Goal: Task Accomplishment & Management: Complete application form

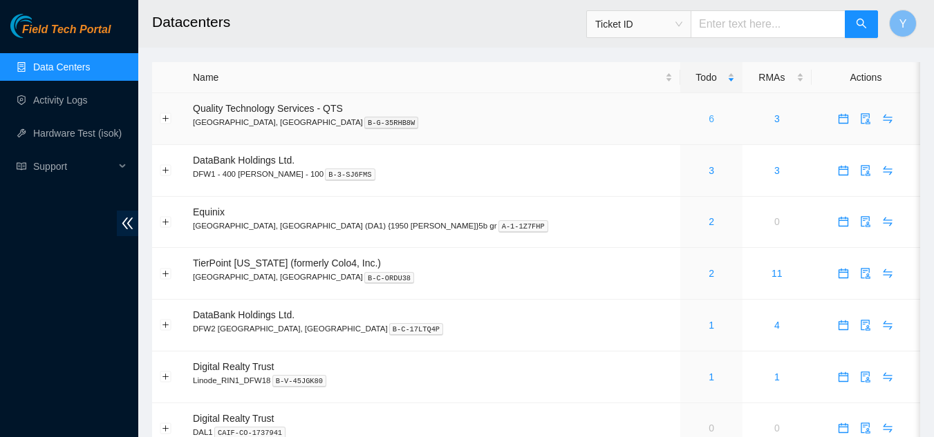
click at [708, 121] on link "6" at bounding box center [711, 118] width 6 height 11
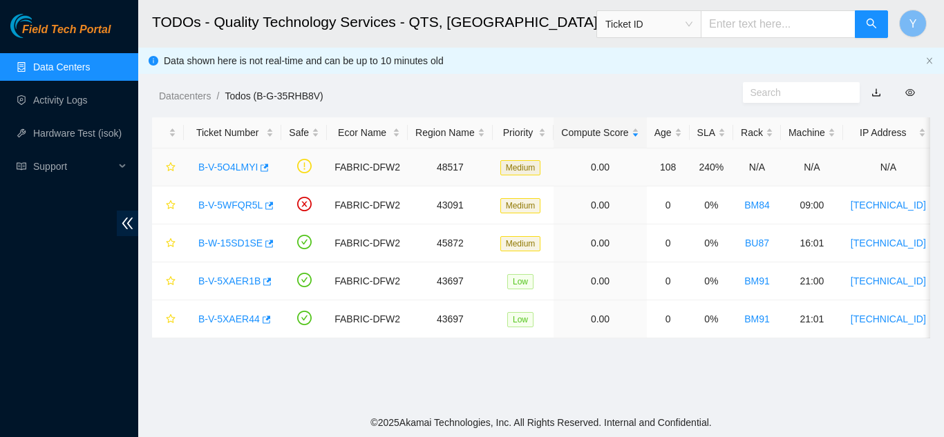
click at [236, 163] on link "B-V-5O4LMYI" at bounding box center [227, 167] width 59 height 11
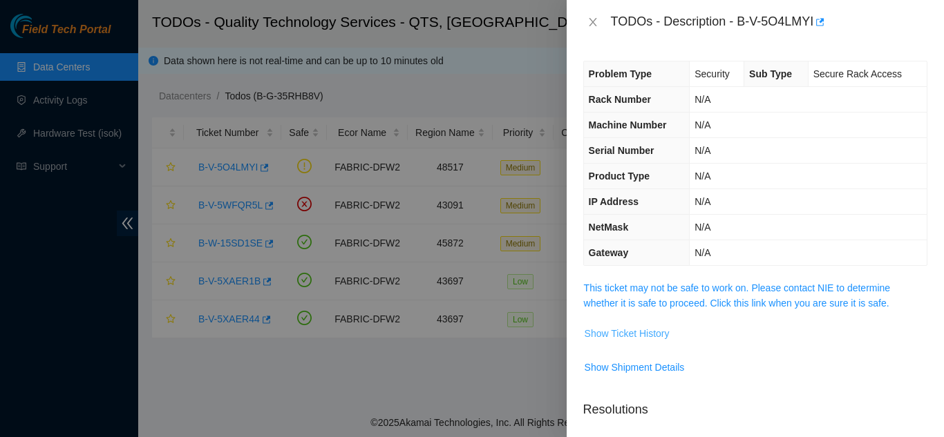
click at [639, 334] on span "Show Ticket History" at bounding box center [627, 333] width 85 height 15
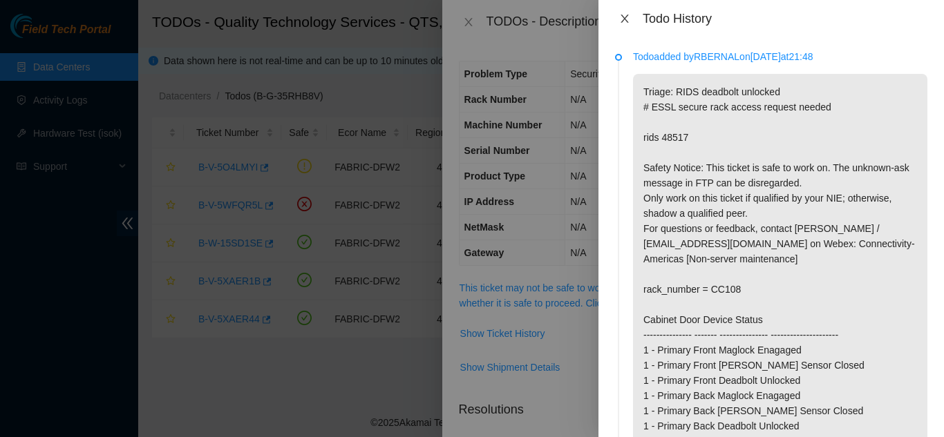
drag, startPoint x: 627, startPoint y: 15, endPoint x: 691, endPoint y: 114, distance: 117.9
click at [627, 17] on icon "close" at bounding box center [624, 18] width 11 height 11
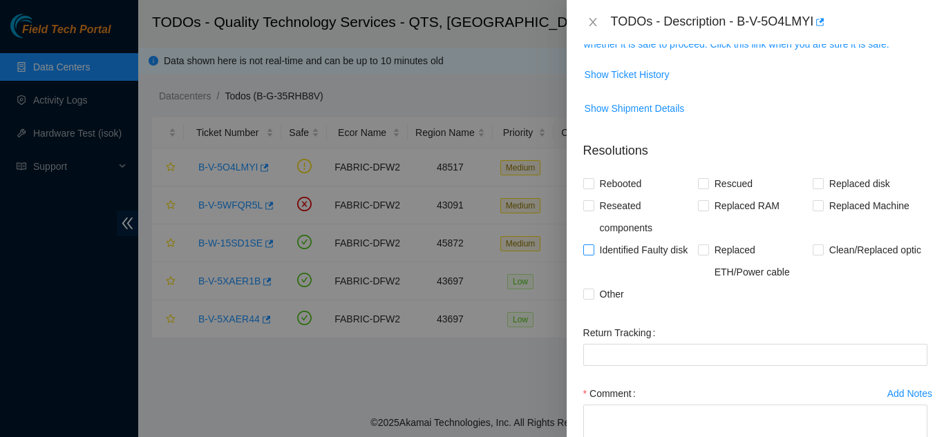
scroll to position [276, 0]
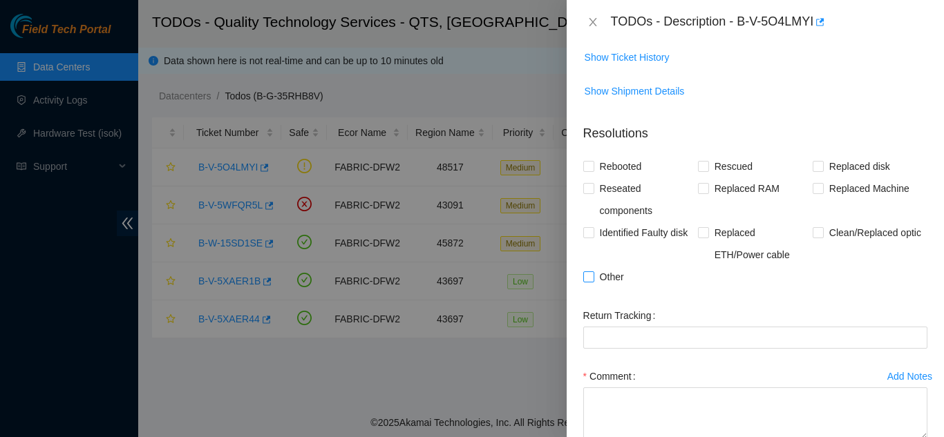
click at [585, 279] on input "Other" at bounding box center [588, 277] width 10 height 10
checkbox input "true"
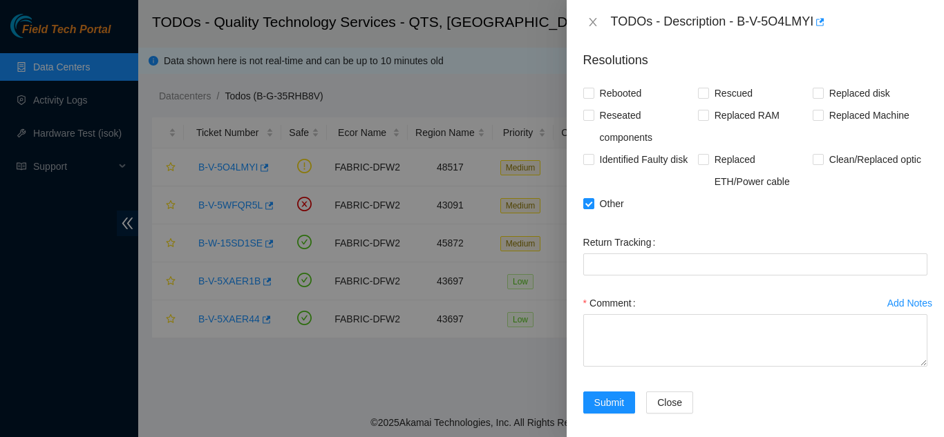
scroll to position [359, 0]
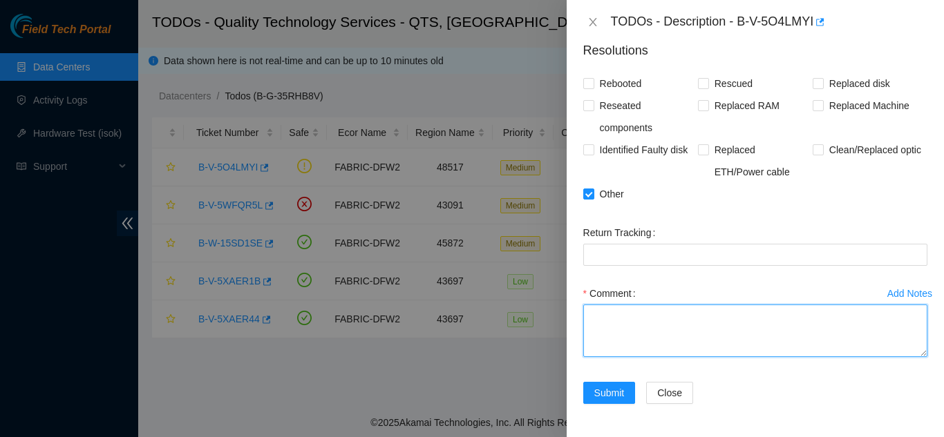
click at [657, 319] on textarea "Comment" at bounding box center [755, 331] width 344 height 53
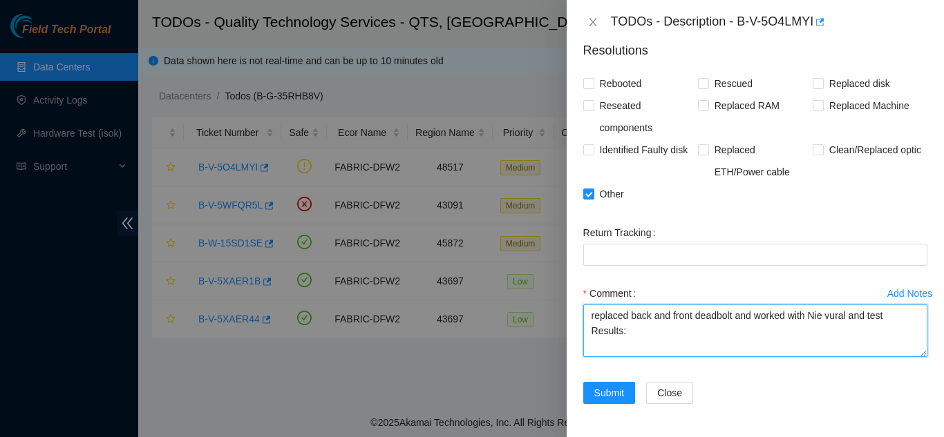
paste textarea "vaslan@prod-login-east01:~$ rids 48517 Cabinet Door Device Status -------------…"
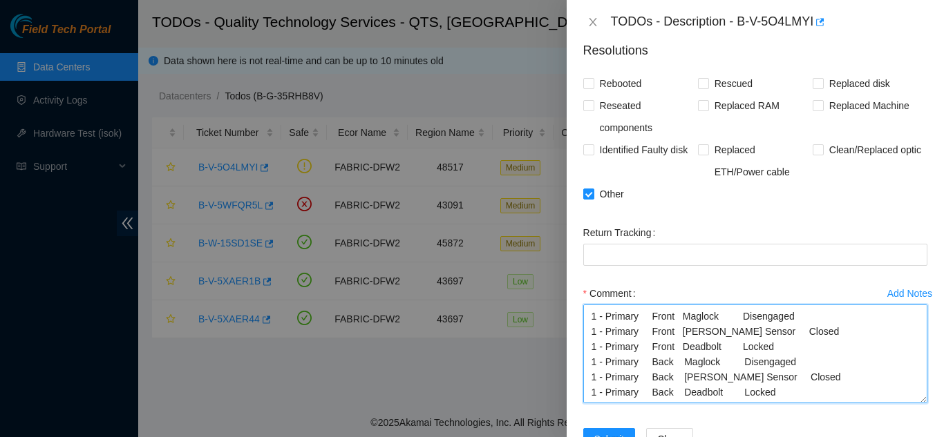
scroll to position [90, 0]
drag, startPoint x: 914, startPoint y: 352, endPoint x: 914, endPoint y: 399, distance: 47.0
click at [914, 399] on textarea "replaced back and front deadbolt and worked with Nie vural and test Results: va…" at bounding box center [755, 354] width 344 height 99
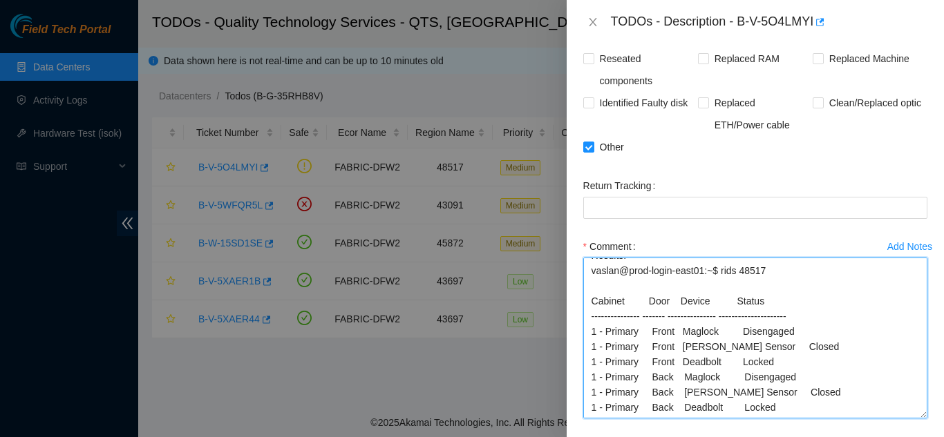
scroll to position [28, 0]
drag, startPoint x: 912, startPoint y: 354, endPoint x: 912, endPoint y: 413, distance: 58.7
click at [912, 415] on textarea "replaced back and front deadbolt and worked with Nie vural and test Results: va…" at bounding box center [755, 338] width 344 height 161
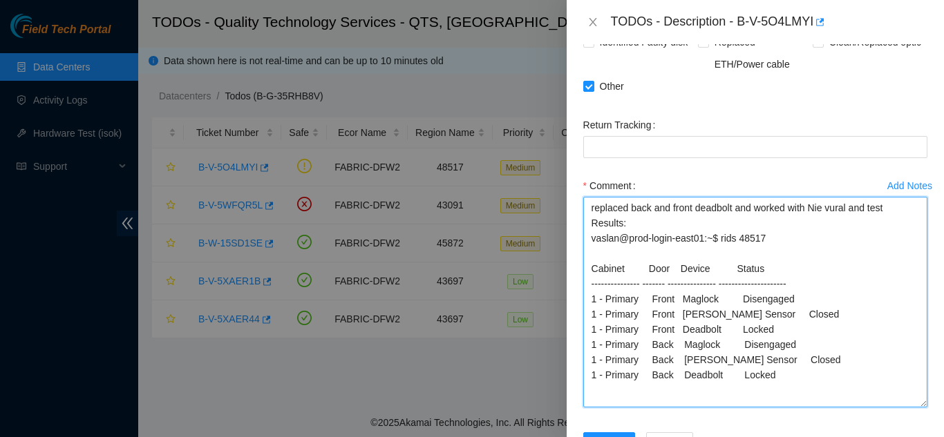
scroll to position [0, 0]
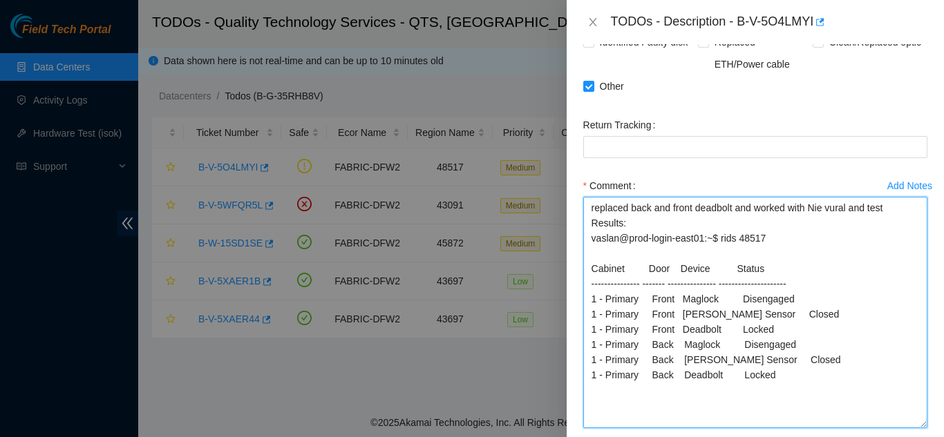
drag, startPoint x: 913, startPoint y: 355, endPoint x: 907, endPoint y: 424, distance: 69.3
click at [907, 424] on textarea "replaced back and front deadbolt and worked with Nie vural and test Results: va…" at bounding box center [755, 313] width 344 height 232
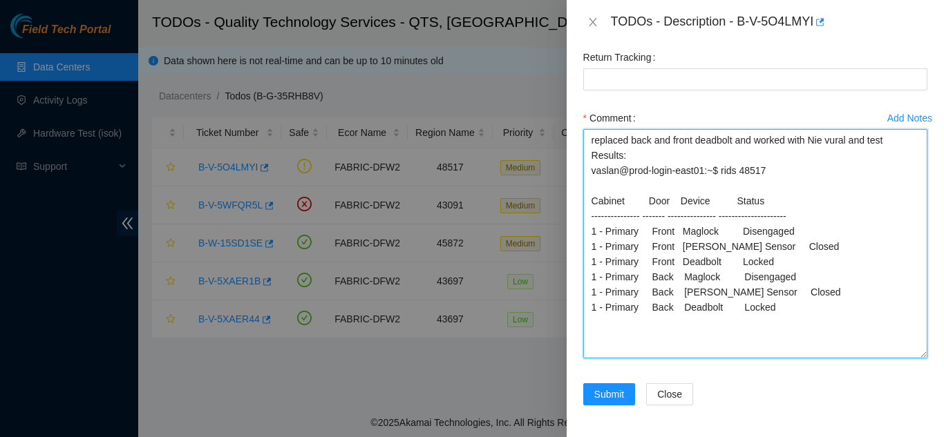
scroll to position [536, 0]
type textarea "replaced back and front deadbolt and worked with Nie vural and test Results: va…"
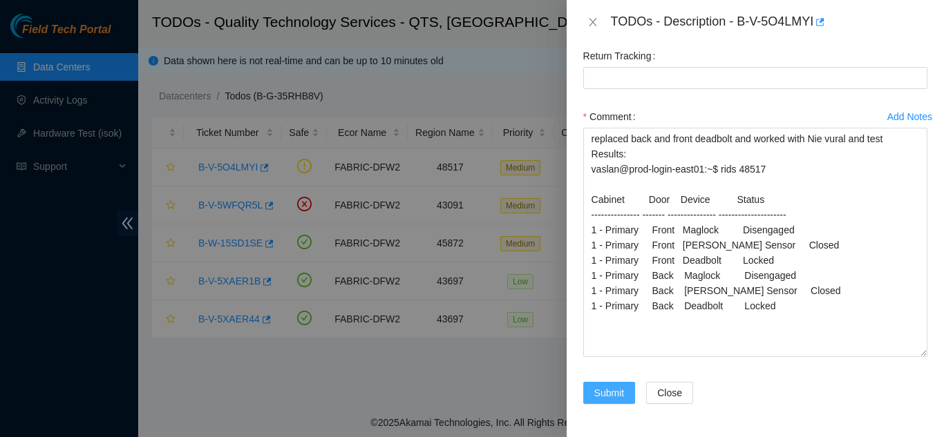
click at [607, 391] on span "Submit" at bounding box center [609, 393] width 30 height 15
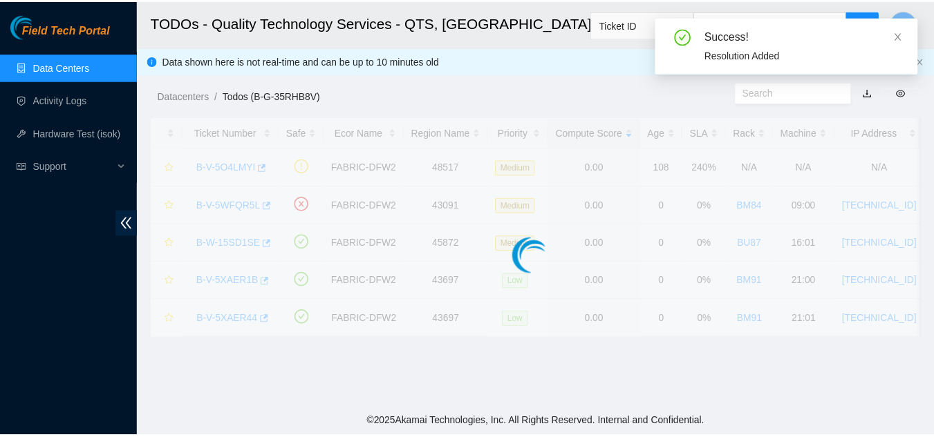
scroll to position [475, 0]
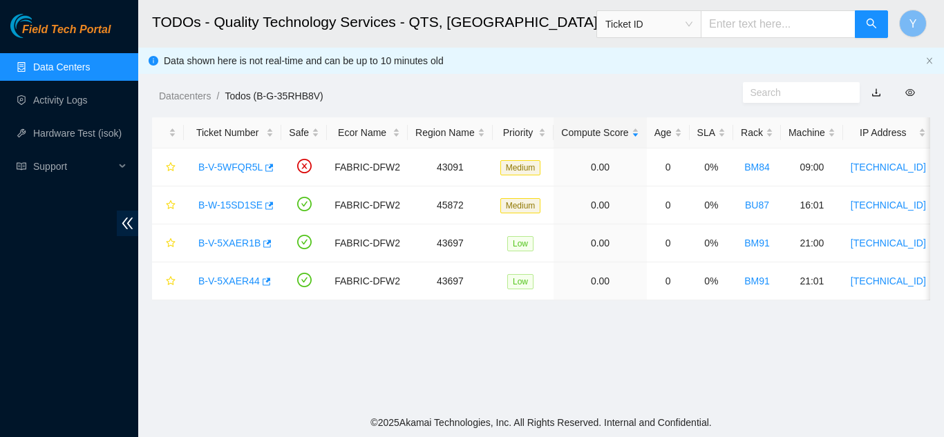
click at [90, 68] on link "Data Centers" at bounding box center [61, 67] width 57 height 11
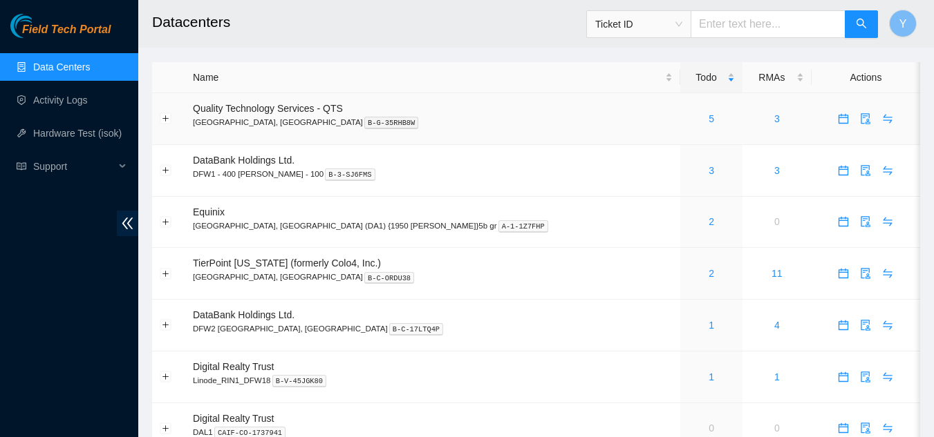
click at [688, 115] on div "5" at bounding box center [711, 118] width 47 height 15
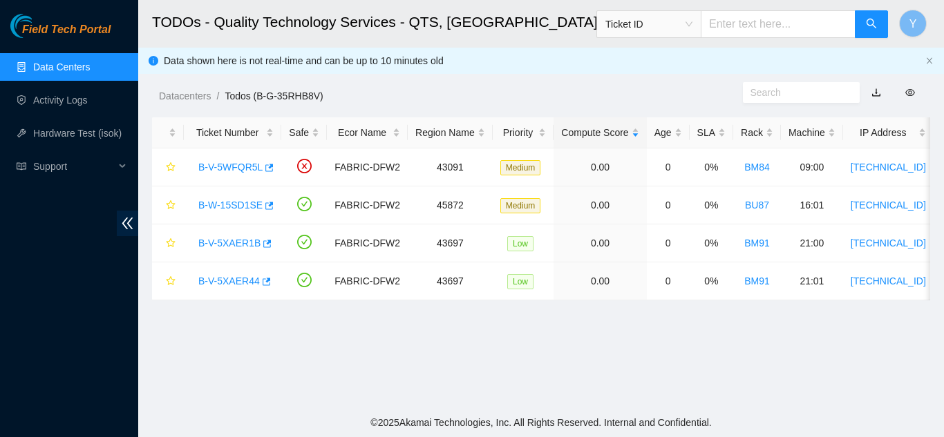
click at [90, 67] on link "Data Centers" at bounding box center [61, 67] width 57 height 11
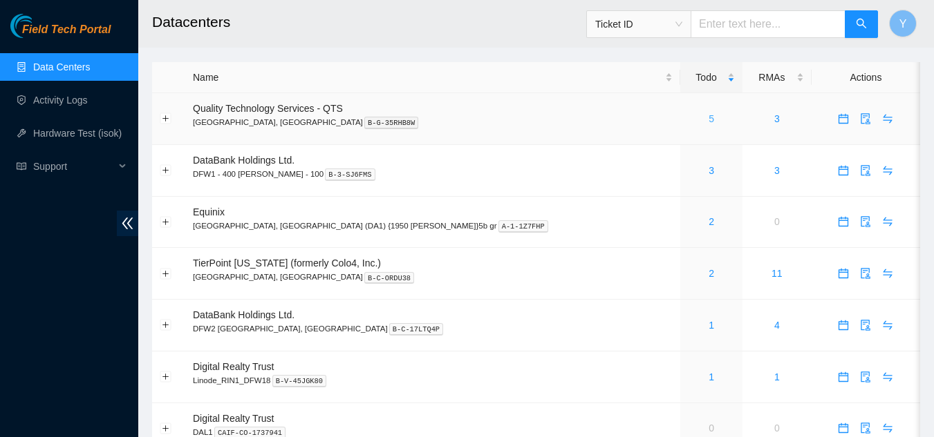
click at [708, 119] on link "5" at bounding box center [711, 118] width 6 height 11
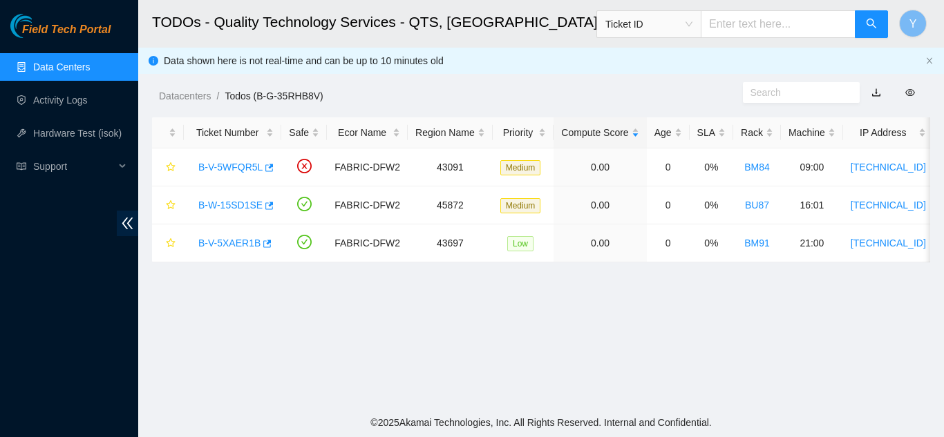
click at [85, 65] on link "Data Centers" at bounding box center [61, 67] width 57 height 11
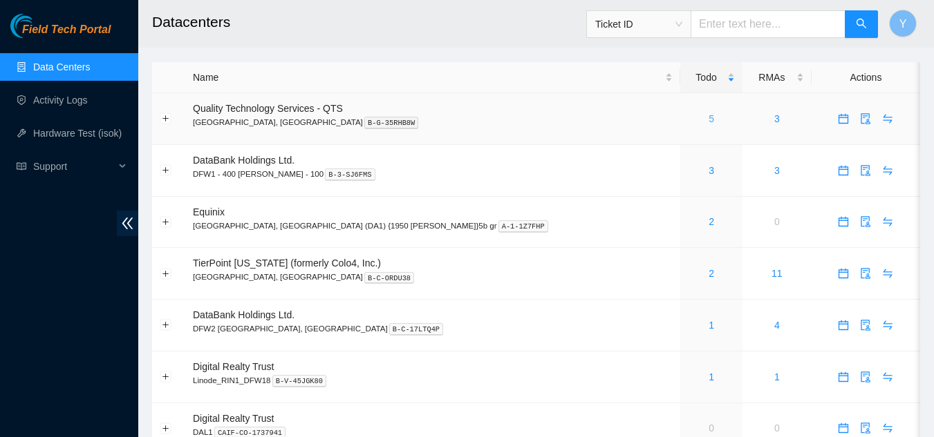
click at [708, 120] on link "5" at bounding box center [711, 118] width 6 height 11
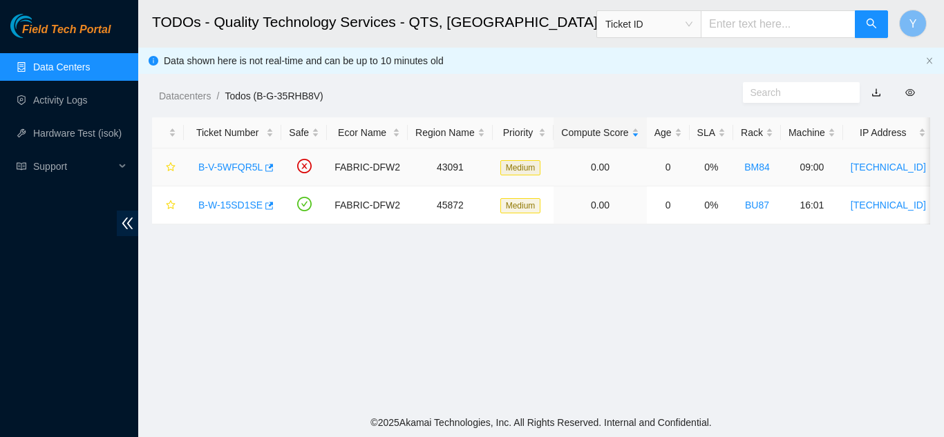
click at [232, 168] on link "B-V-5WFQR5L" at bounding box center [230, 167] width 64 height 11
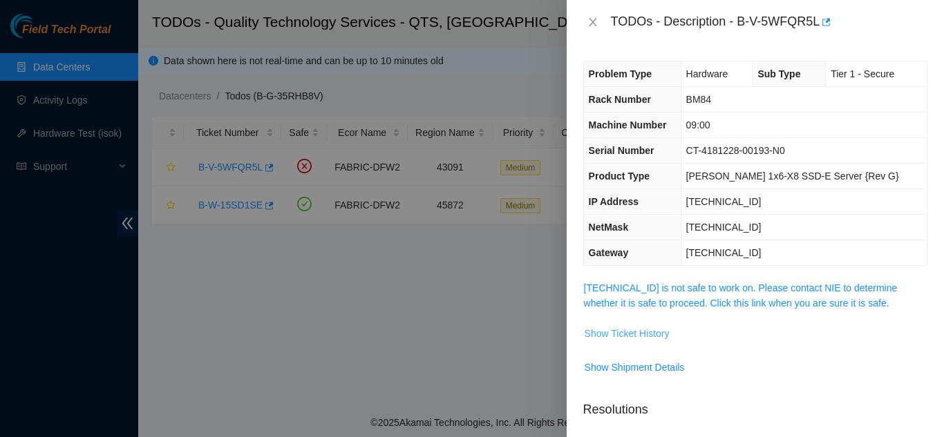
click at [625, 332] on span "Show Ticket History" at bounding box center [627, 333] width 85 height 15
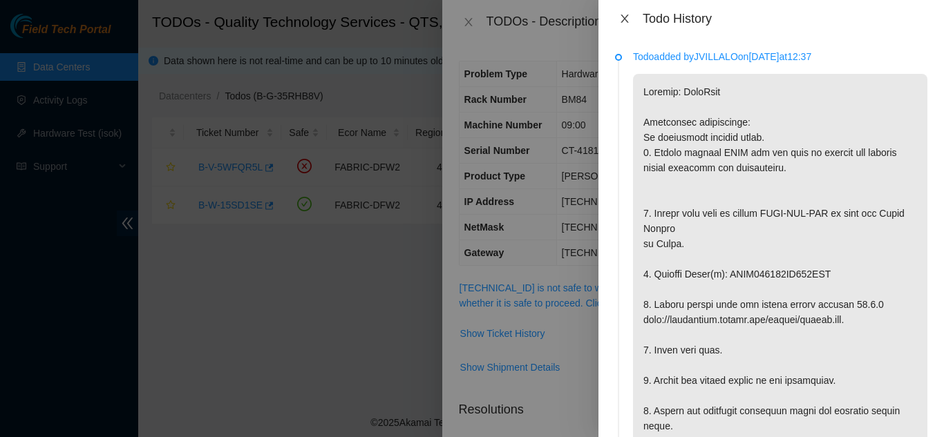
click at [623, 21] on icon "close" at bounding box center [625, 19] width 8 height 8
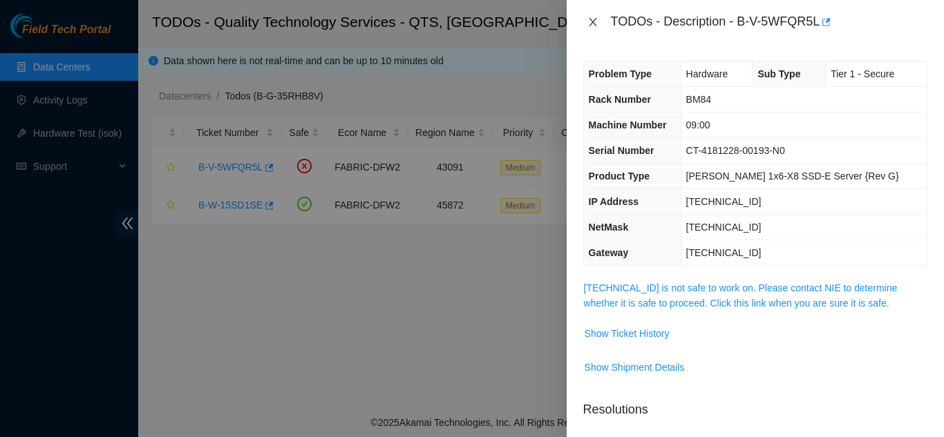
click at [590, 24] on icon "close" at bounding box center [592, 22] width 11 height 11
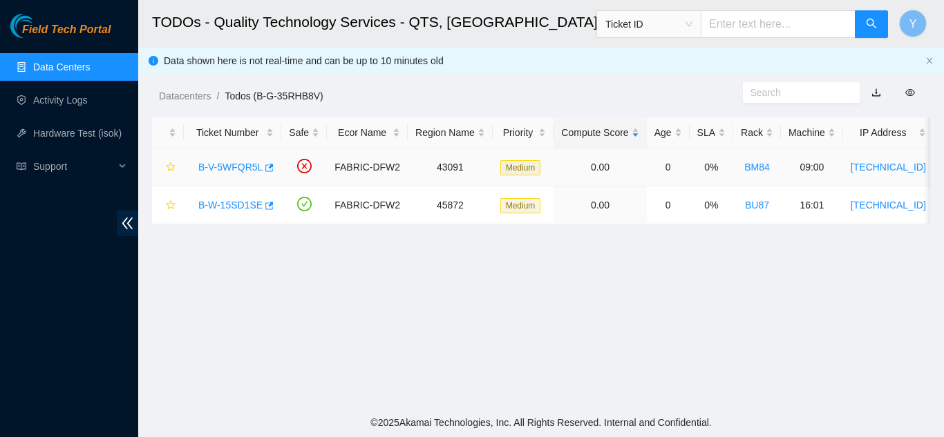
click at [239, 164] on link "B-V-5WFQR5L" at bounding box center [230, 167] width 64 height 11
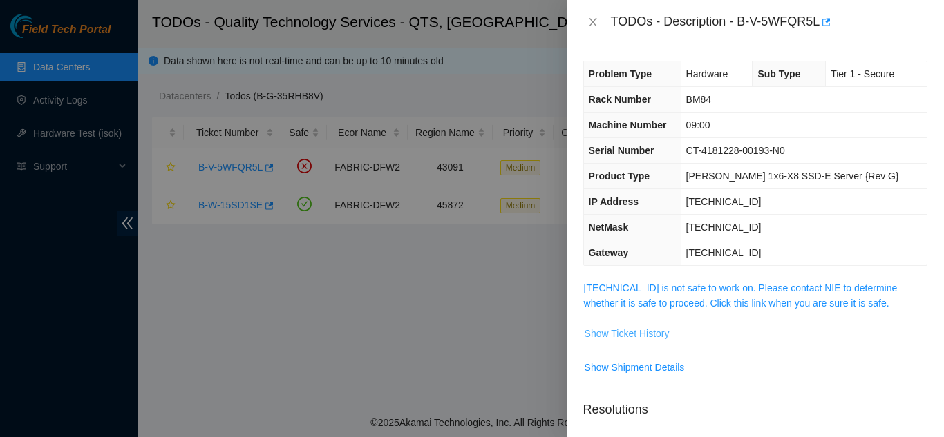
click at [612, 334] on span "Show Ticket History" at bounding box center [627, 333] width 85 height 15
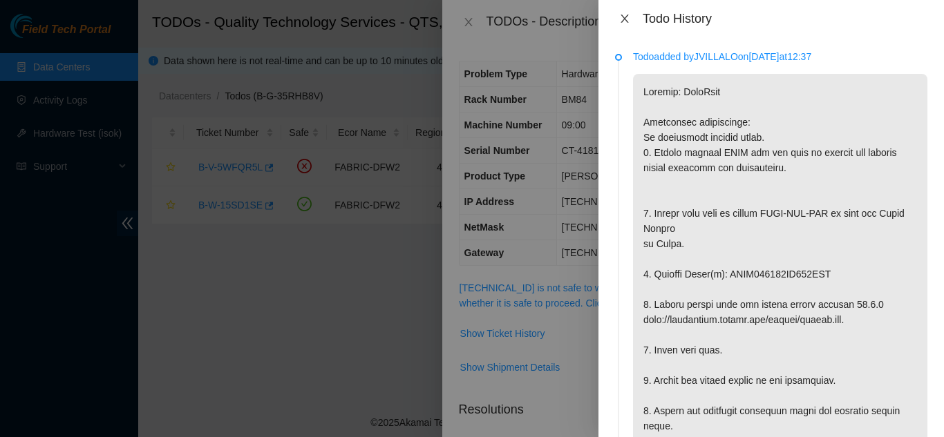
click at [621, 17] on icon "close" at bounding box center [624, 18] width 11 height 11
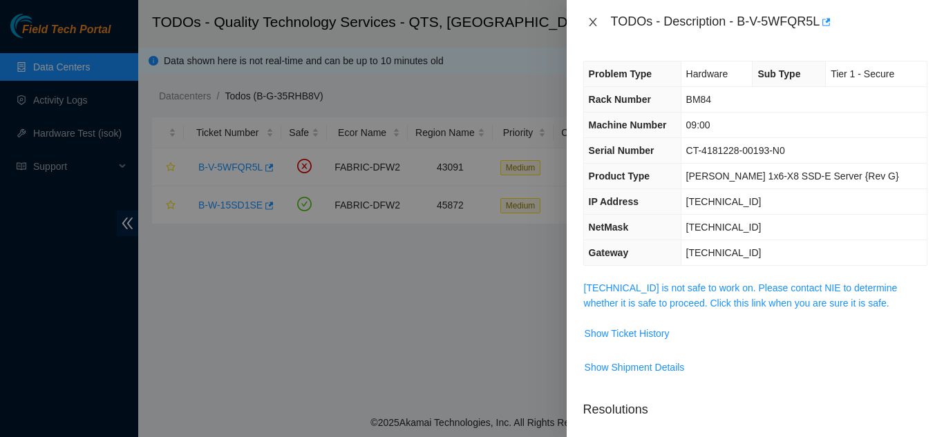
click at [595, 23] on icon "close" at bounding box center [592, 22] width 11 height 11
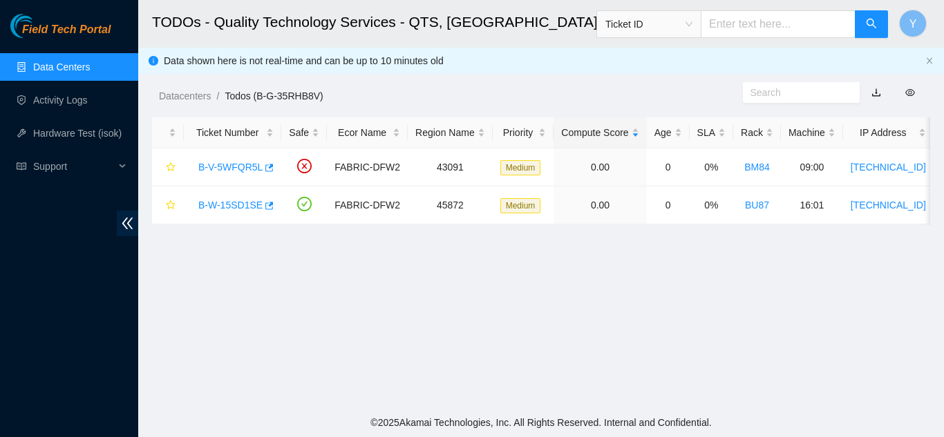
click at [68, 69] on link "Data Centers" at bounding box center [61, 67] width 57 height 11
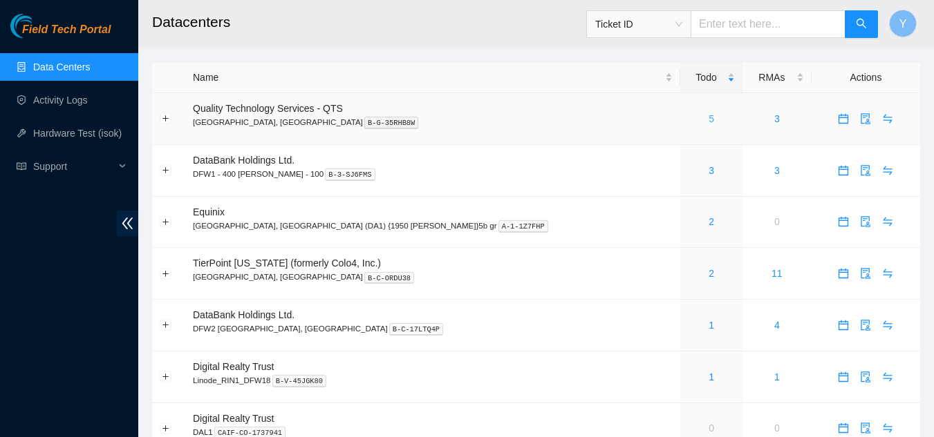
click at [708, 116] on link "5" at bounding box center [711, 118] width 6 height 11
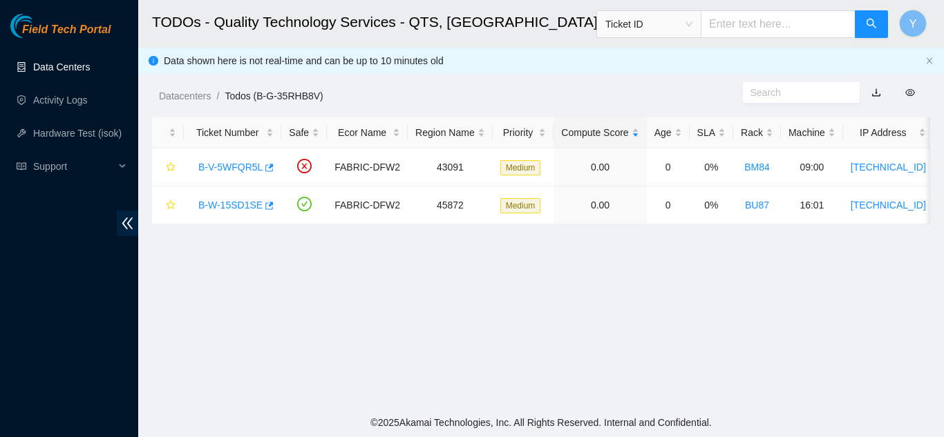
click at [55, 66] on link "Data Centers" at bounding box center [61, 67] width 57 height 11
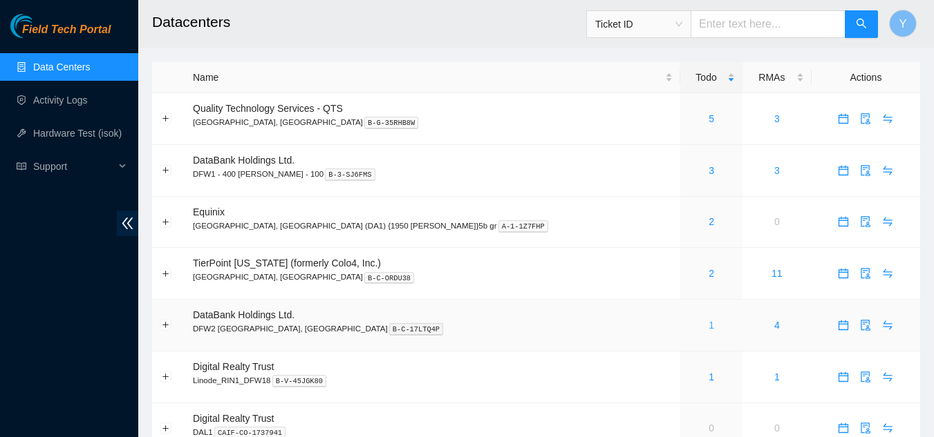
click at [708, 326] on link "1" at bounding box center [711, 325] width 6 height 11
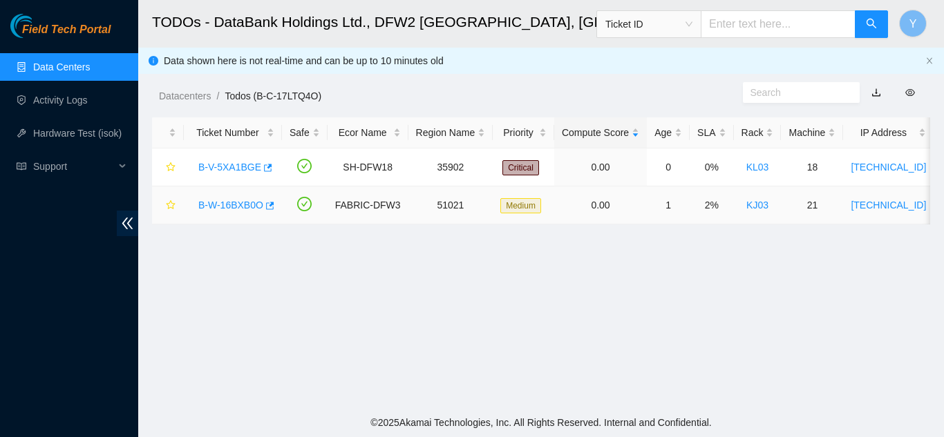
click at [244, 203] on link "B-W-16BXB0O" at bounding box center [230, 205] width 65 height 11
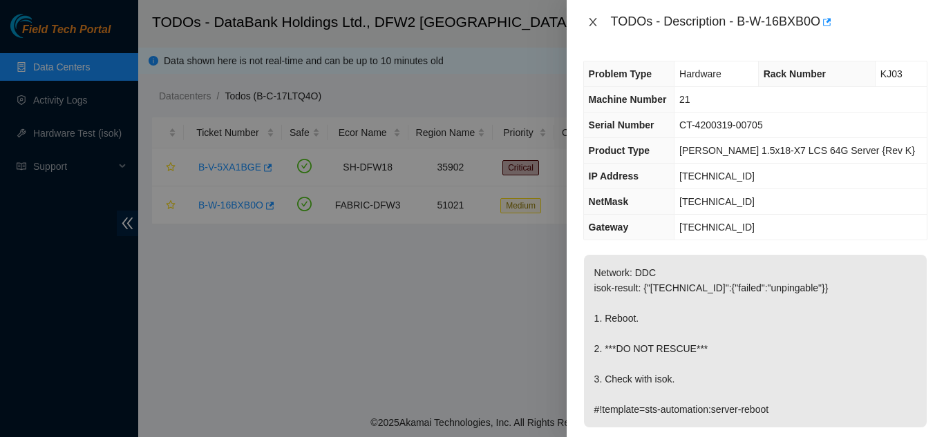
click at [592, 21] on icon "close" at bounding box center [593, 22] width 8 height 8
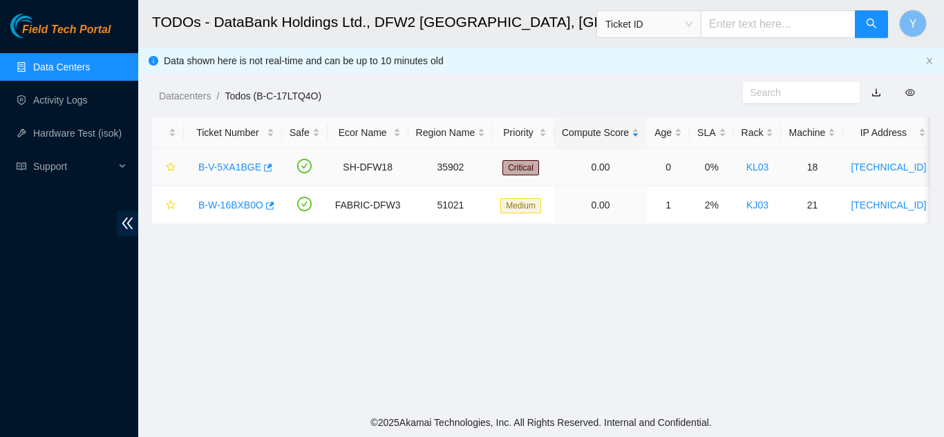
click at [227, 162] on link "B-V-5XA1BGE" at bounding box center [229, 167] width 63 height 11
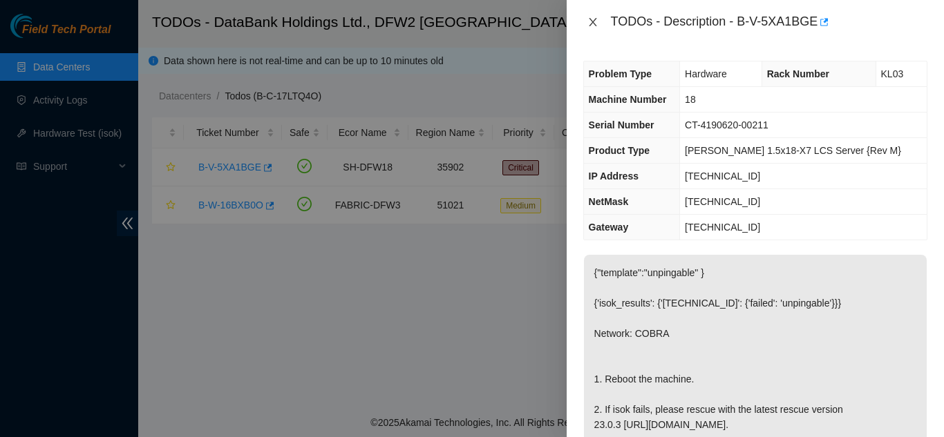
click at [595, 20] on icon "close" at bounding box center [593, 22] width 8 height 8
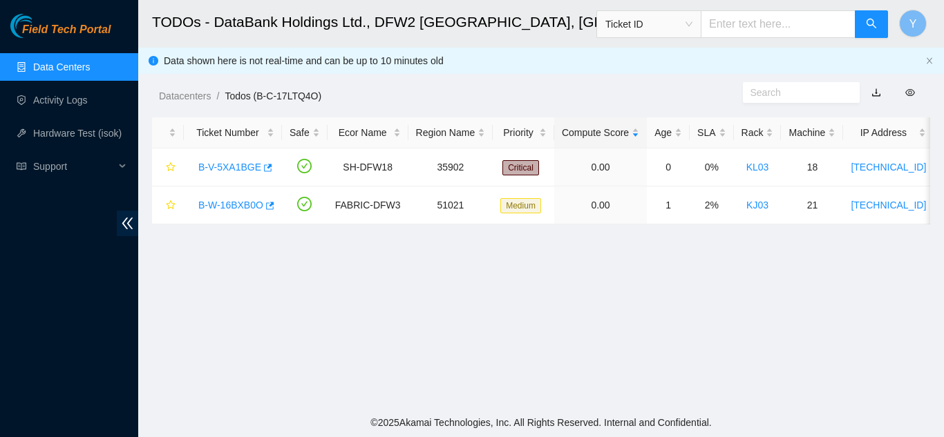
click at [68, 68] on link "Data Centers" at bounding box center [61, 67] width 57 height 11
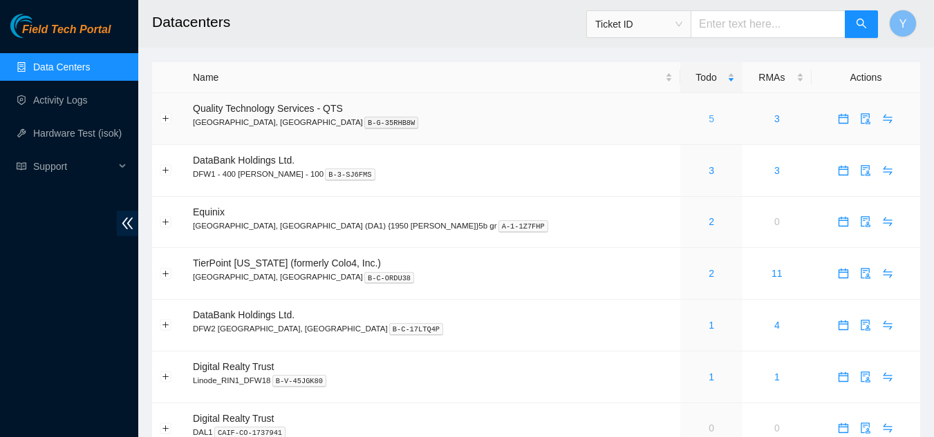
click at [708, 122] on link "5" at bounding box center [711, 118] width 6 height 11
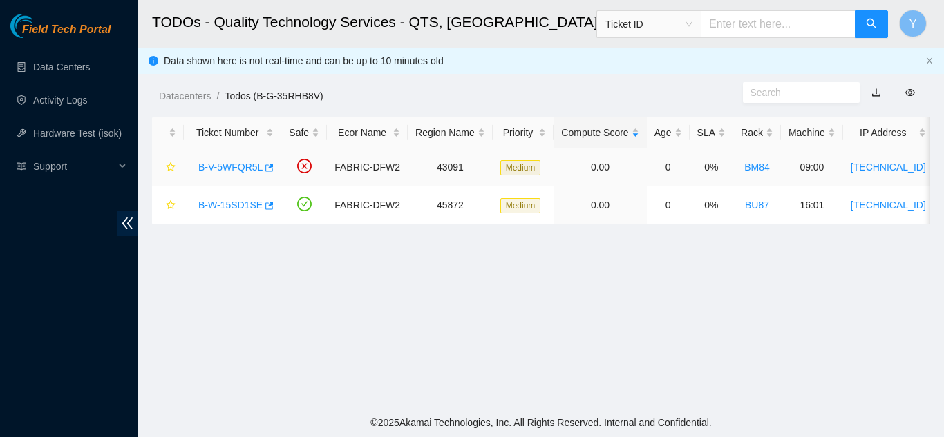
click at [218, 166] on link "B-V-5WFQR5L" at bounding box center [230, 167] width 64 height 11
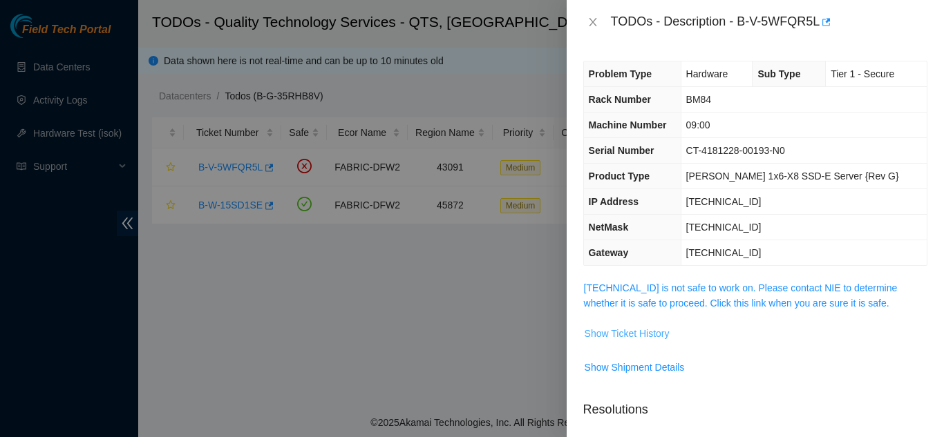
click at [621, 332] on span "Show Ticket History" at bounding box center [627, 333] width 85 height 15
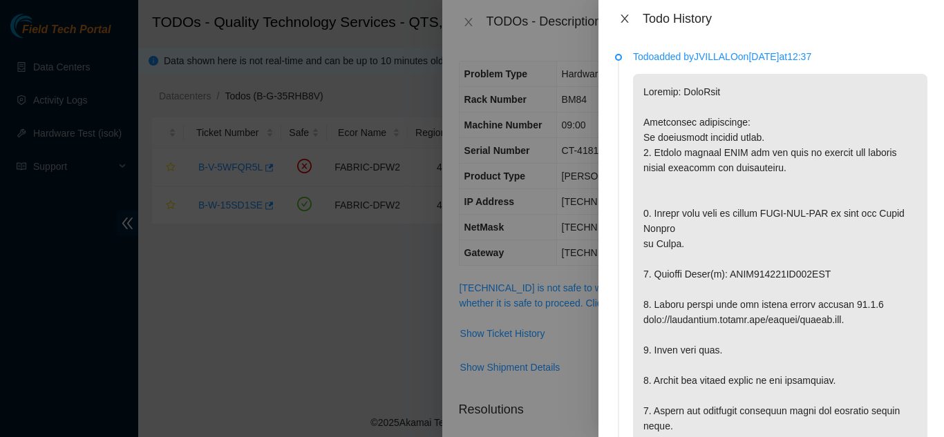
click at [620, 15] on icon "close" at bounding box center [624, 18] width 11 height 11
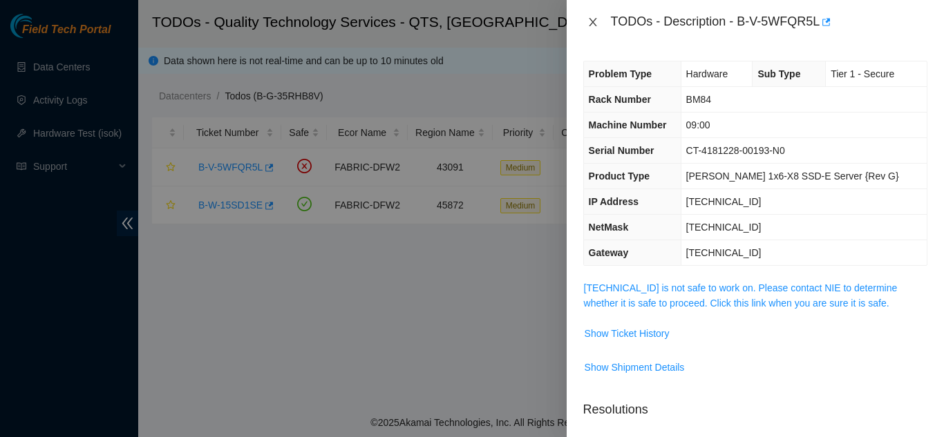
click at [591, 23] on icon "close" at bounding box center [593, 22] width 8 height 8
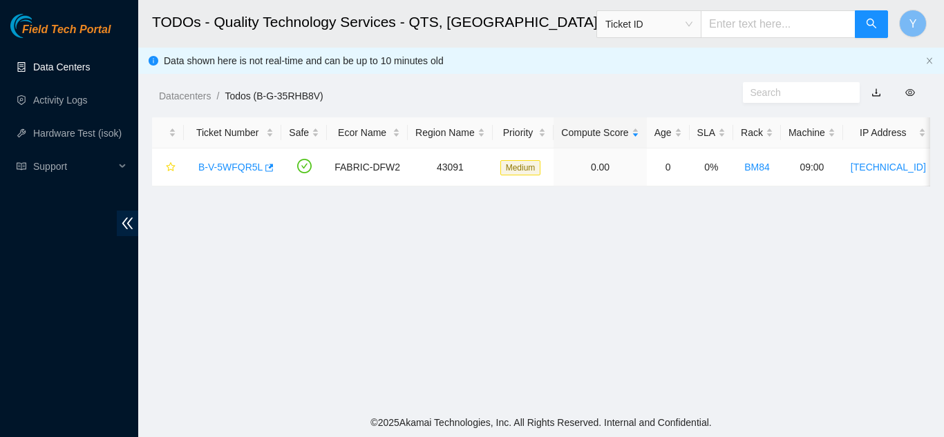
click at [47, 64] on link "Data Centers" at bounding box center [61, 67] width 57 height 11
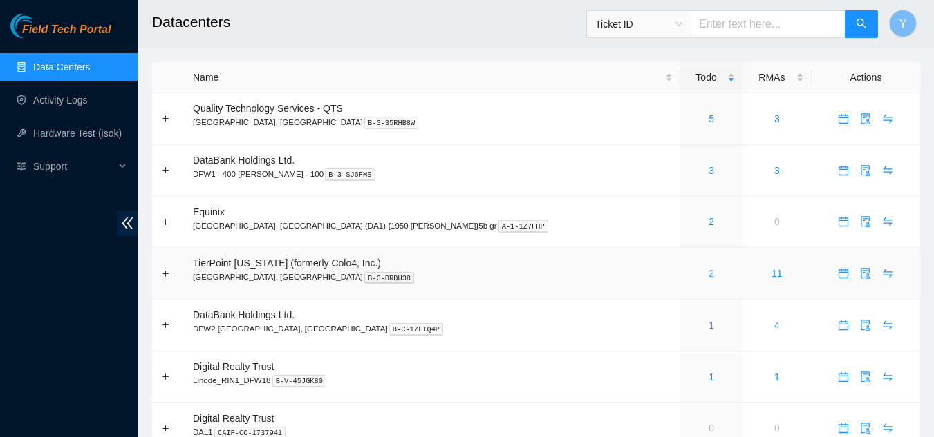
click at [708, 274] on link "2" at bounding box center [711, 273] width 6 height 11
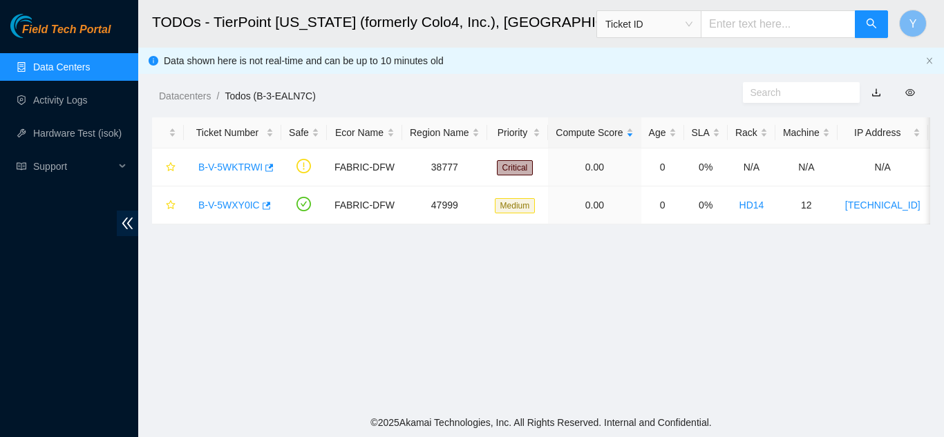
click at [66, 66] on link "Data Centers" at bounding box center [61, 67] width 57 height 11
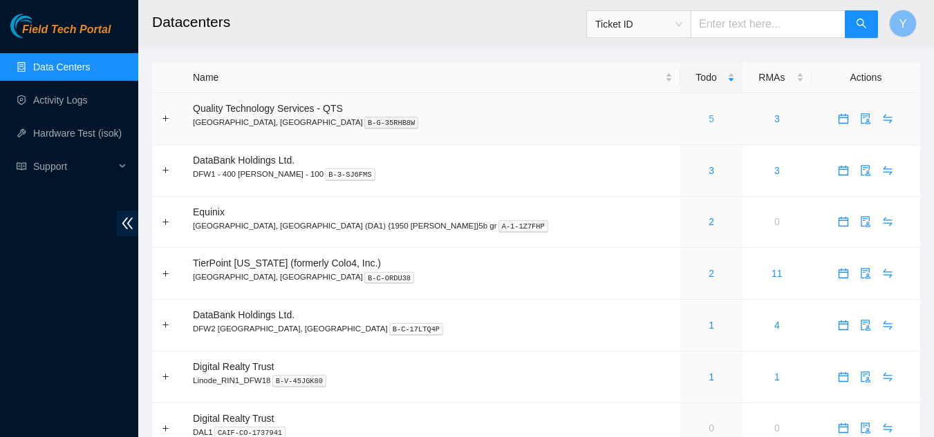
click at [708, 121] on link "5" at bounding box center [711, 118] width 6 height 11
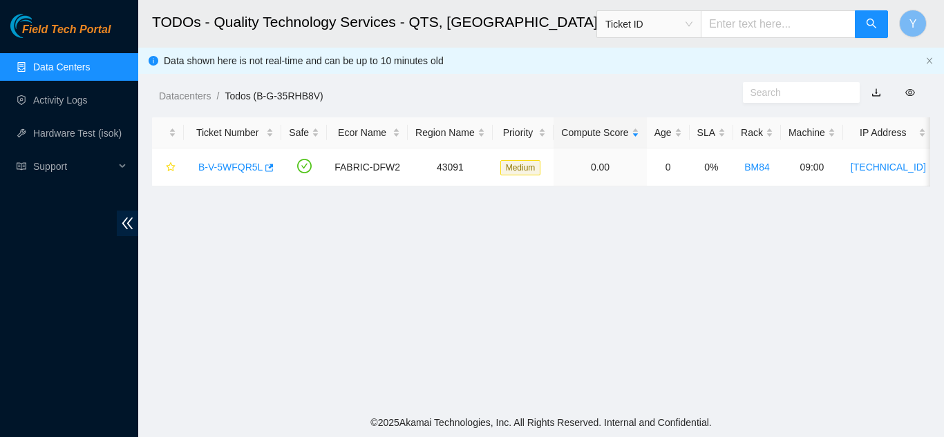
click at [90, 72] on link "Data Centers" at bounding box center [61, 67] width 57 height 11
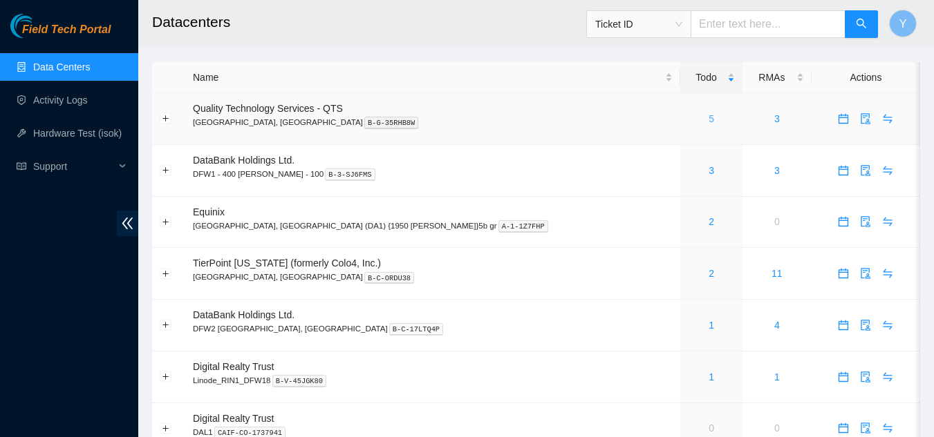
click at [708, 118] on link "5" at bounding box center [711, 118] width 6 height 11
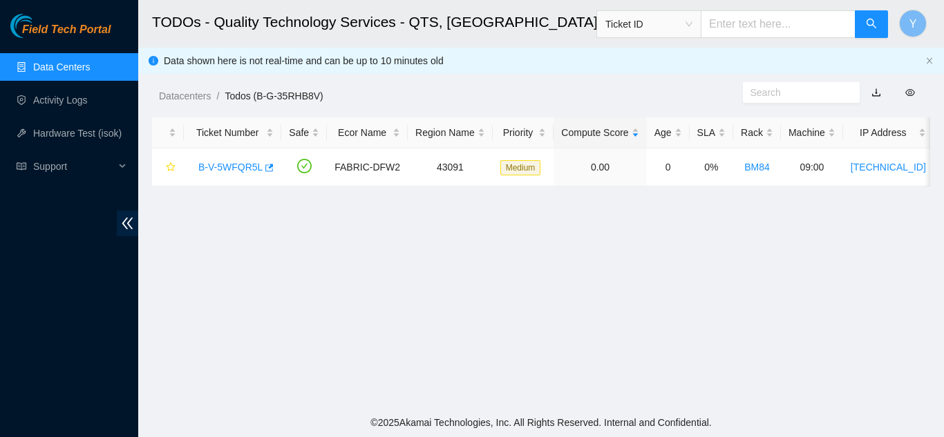
click at [78, 68] on link "Data Centers" at bounding box center [61, 67] width 57 height 11
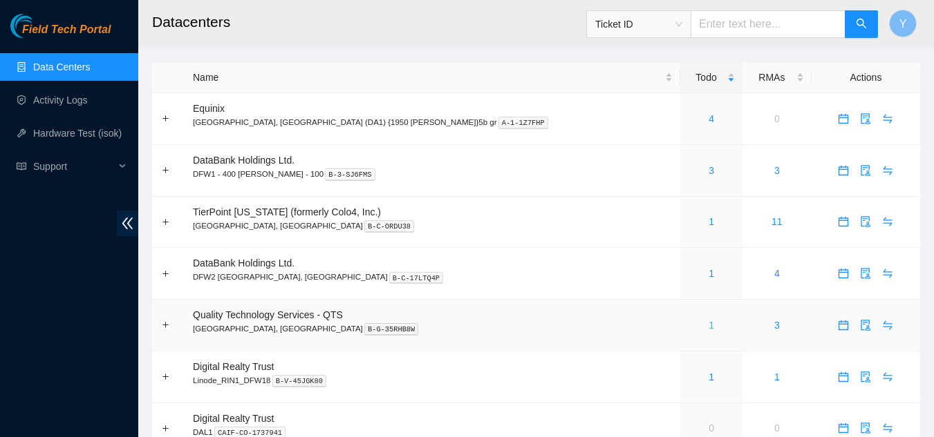
click at [708, 329] on link "1" at bounding box center [711, 325] width 6 height 11
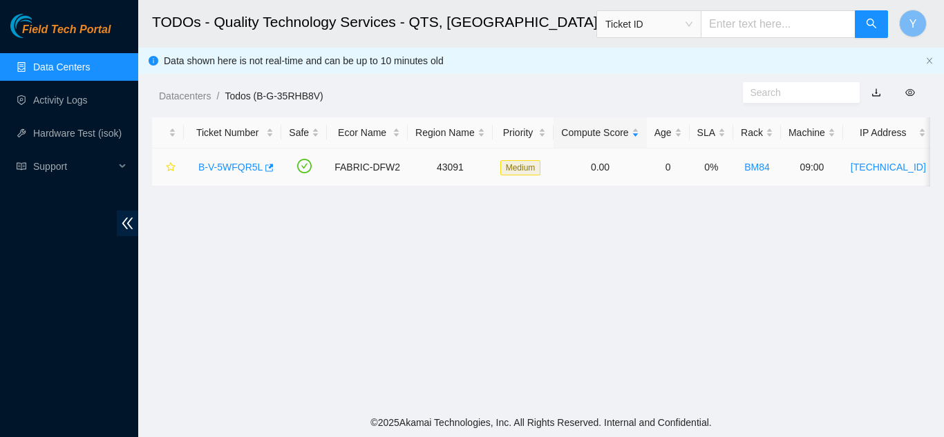
click at [240, 169] on link "B-V-5WFQR5L" at bounding box center [230, 167] width 64 height 11
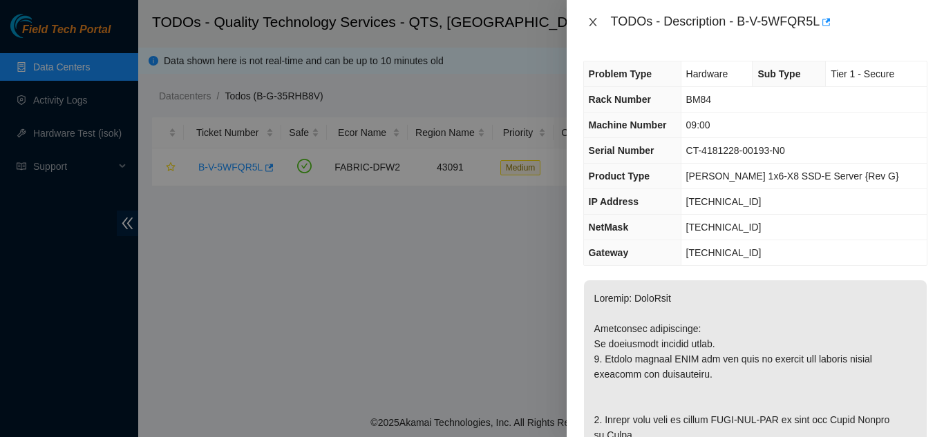
click at [591, 21] on icon "close" at bounding box center [593, 22] width 8 height 8
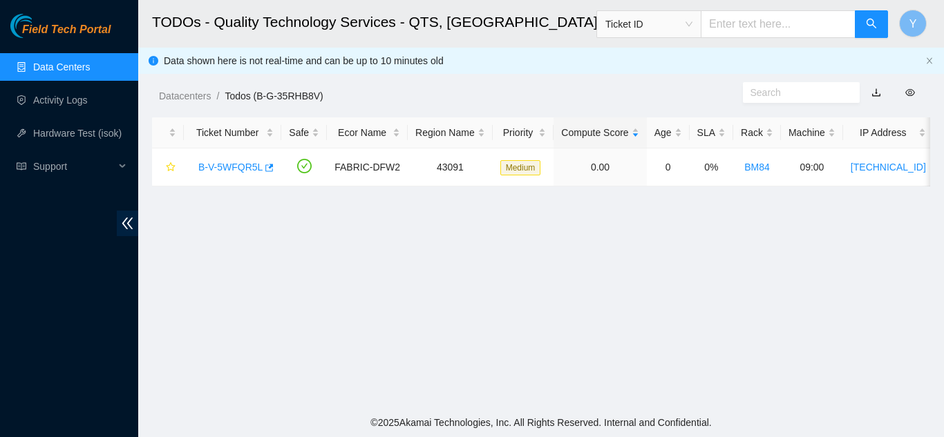
click at [83, 65] on link "Data Centers" at bounding box center [61, 67] width 57 height 11
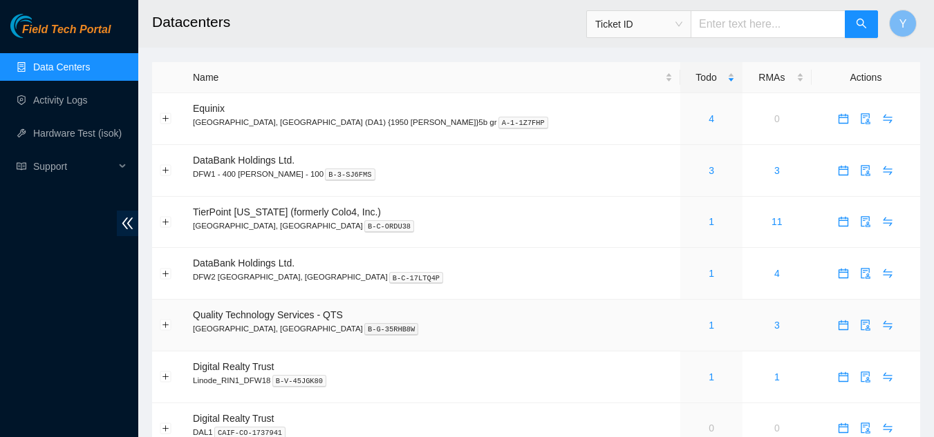
click at [688, 325] on div "1" at bounding box center [711, 325] width 47 height 15
click at [708, 326] on link "1" at bounding box center [711, 325] width 6 height 11
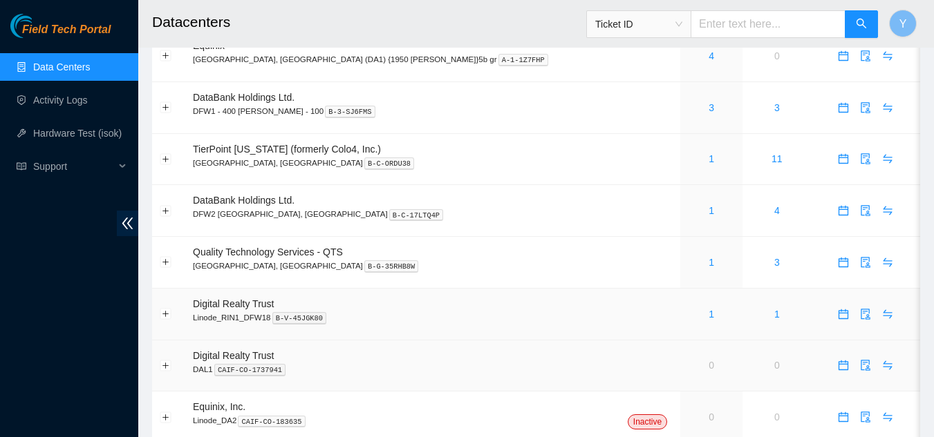
scroll to position [112, 0]
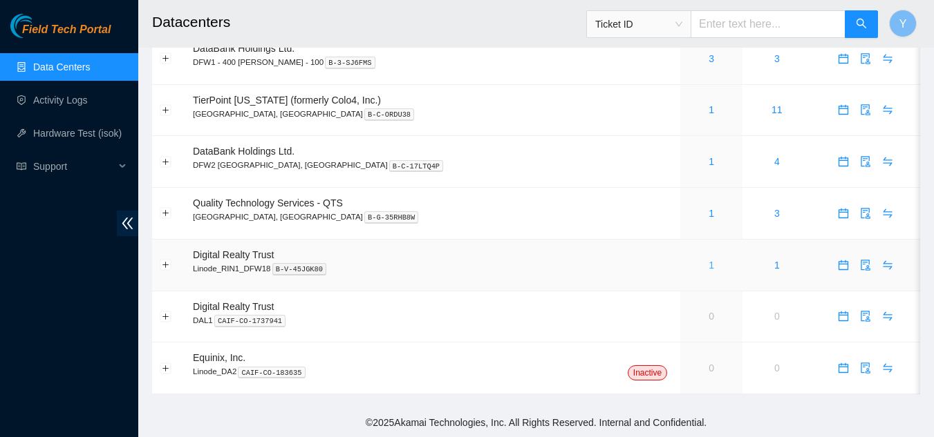
click at [708, 265] on link "1" at bounding box center [711, 265] width 6 height 11
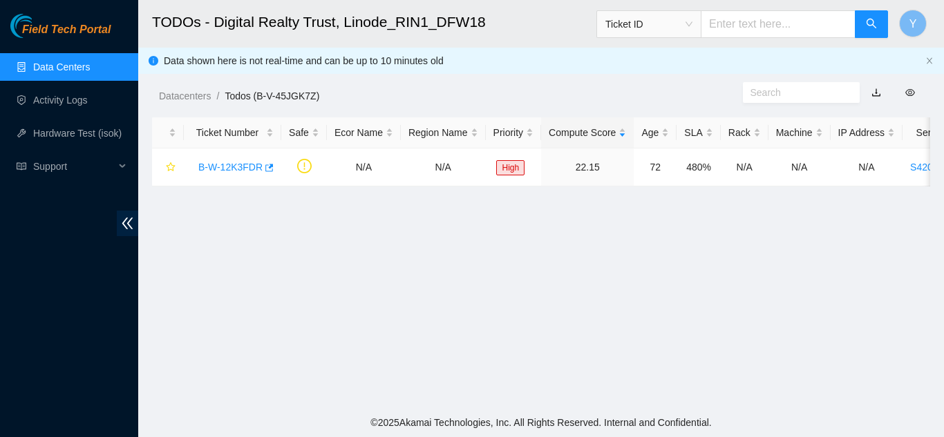
click at [79, 69] on link "Data Centers" at bounding box center [61, 67] width 57 height 11
